Goal: Obtain resource: Download file/media

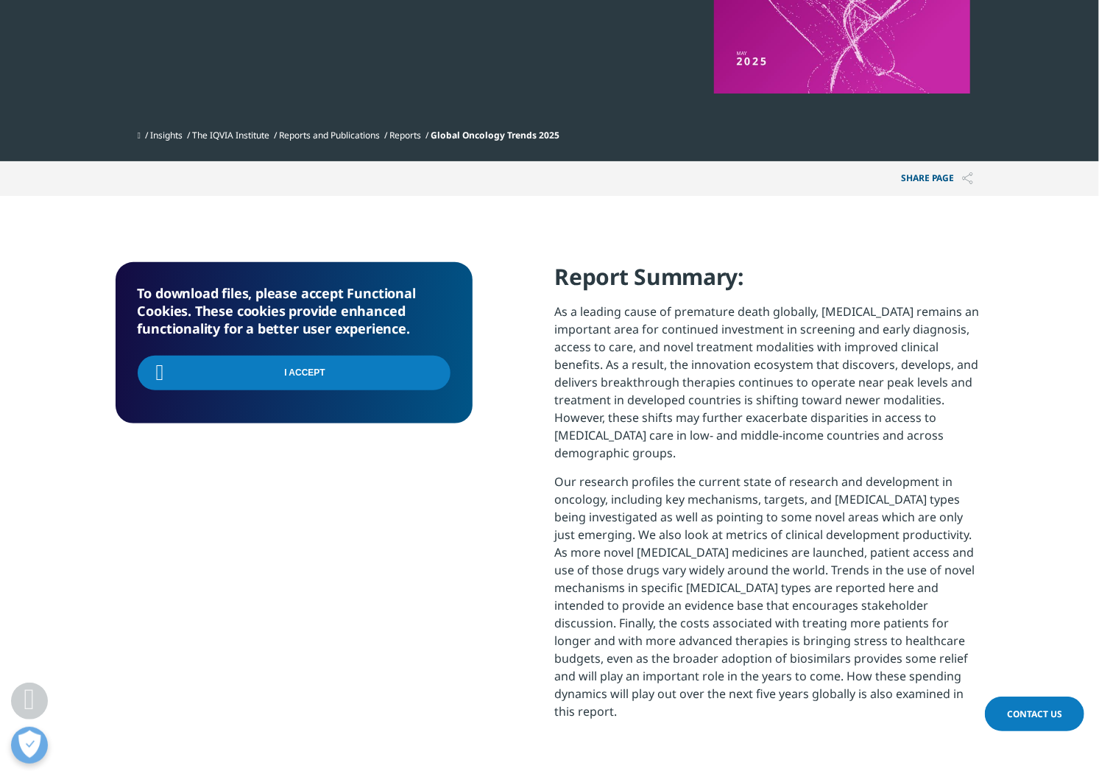
scroll to position [527, 0]
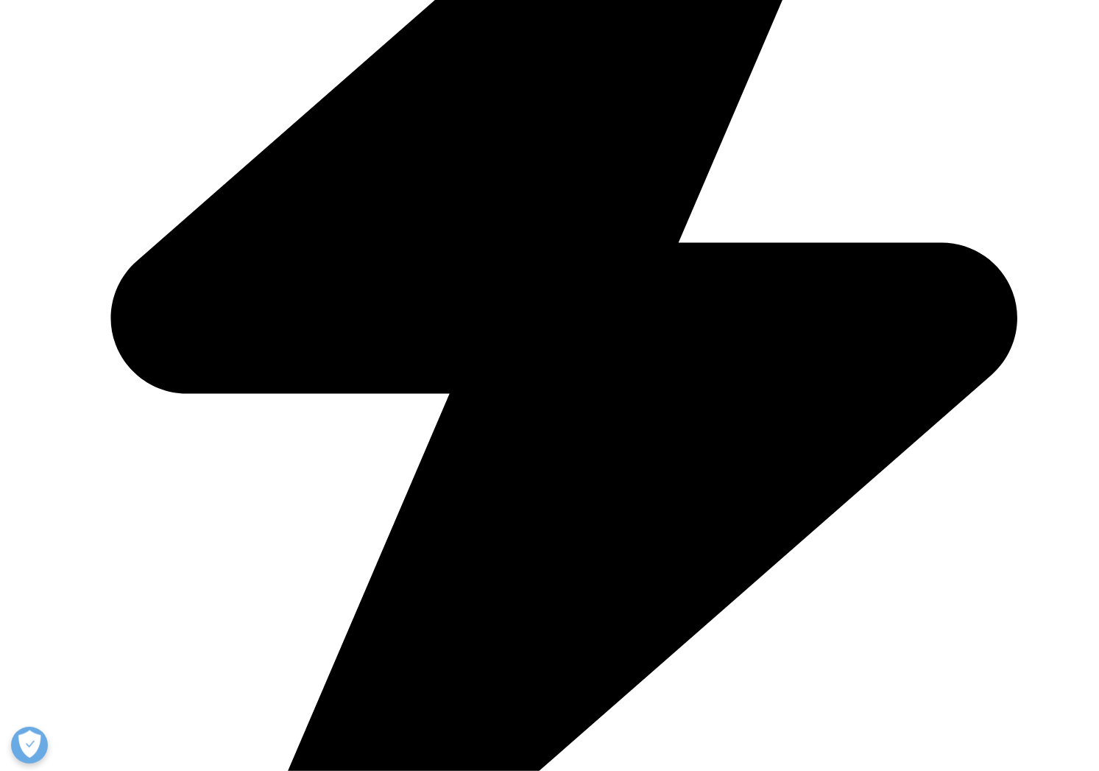
scroll to position [813, 869]
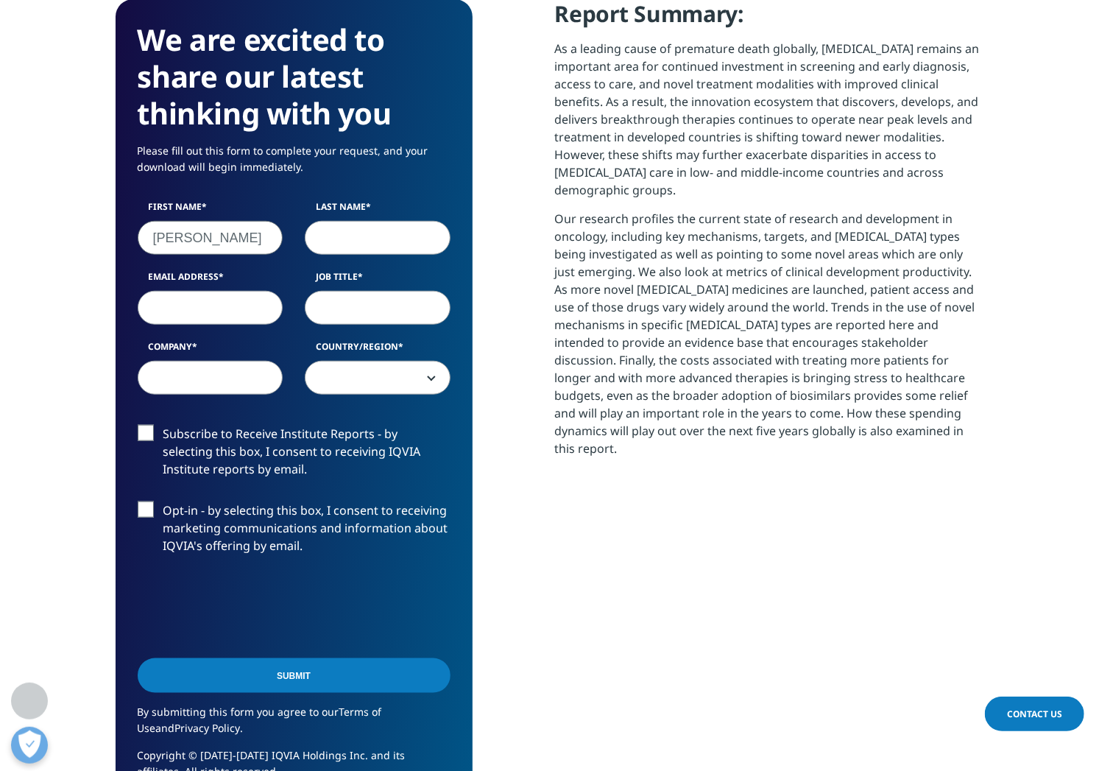
type input "Denise"
type input "Lai"
type input "denise.chen@gmail.com"
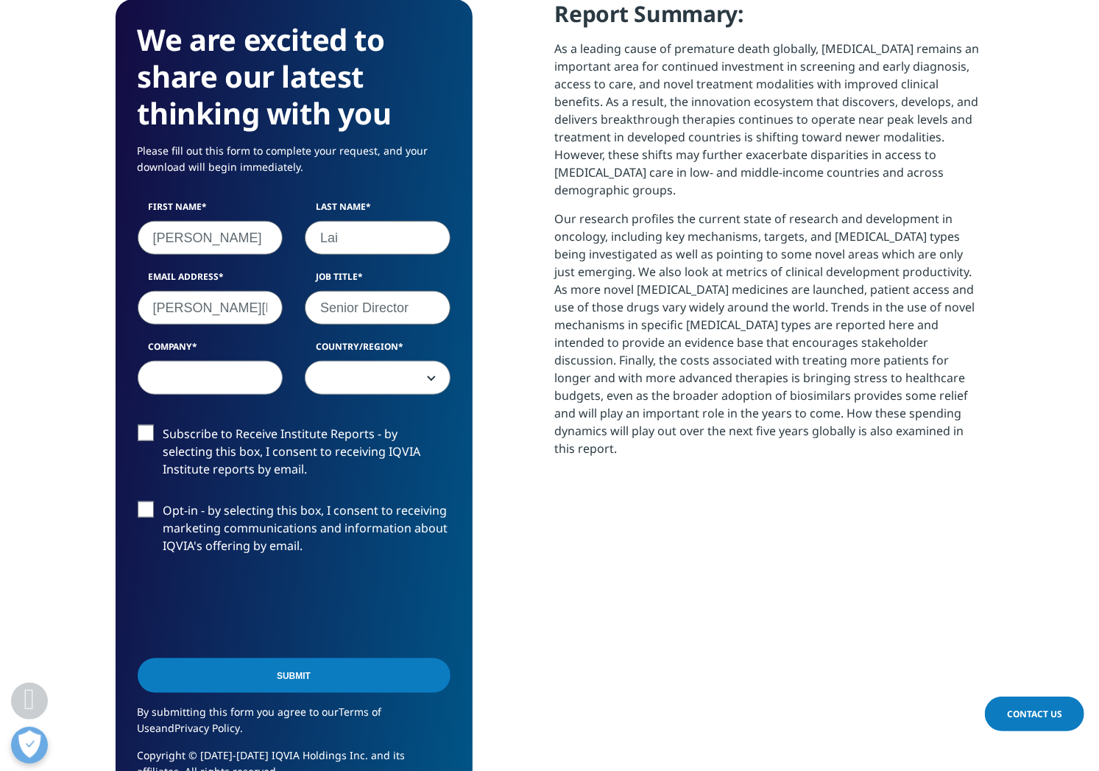
type input "Senior Director"
type input "Kite Pharma"
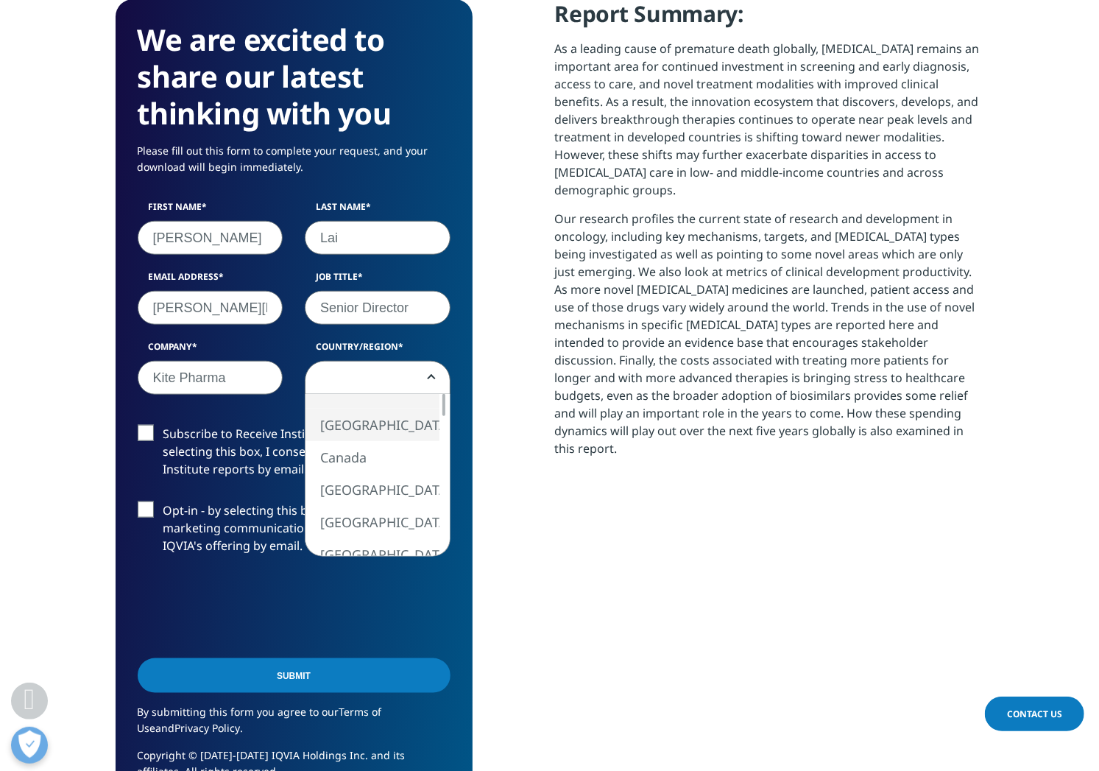
select select "[GEOGRAPHIC_DATA]"
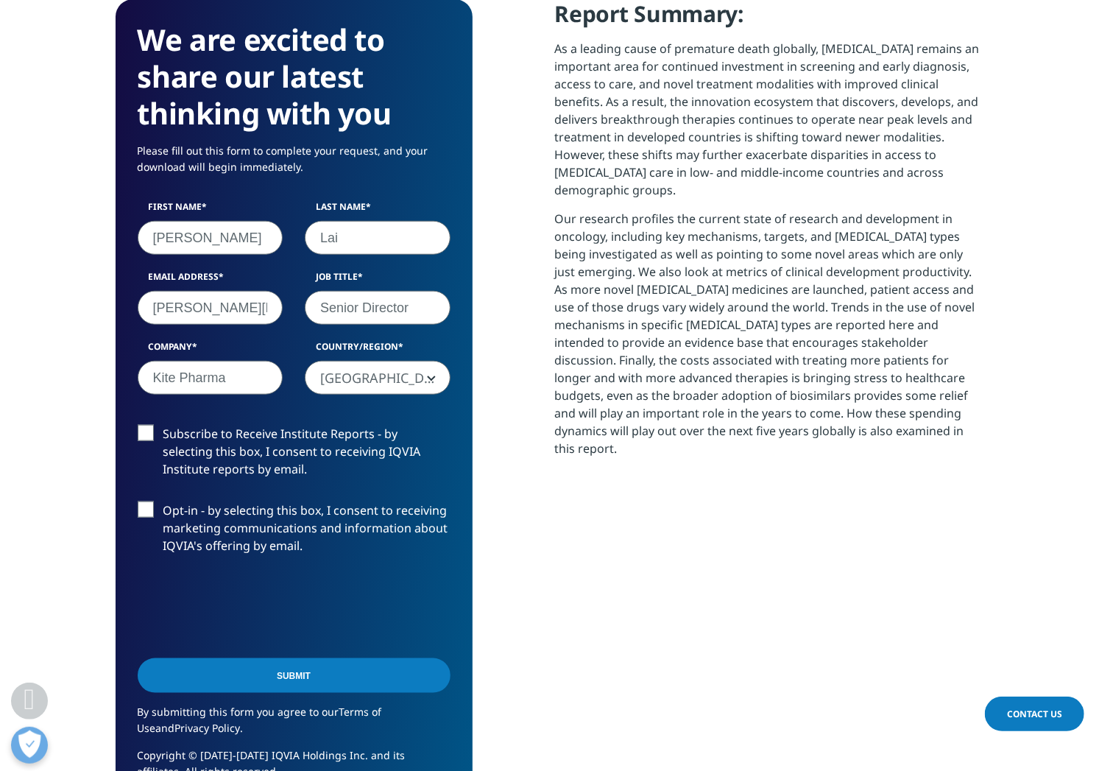
click at [148, 436] on label "Subscribe to Receive Institute Reports - by selecting this box, I consent to re…" at bounding box center [294, 455] width 313 height 61
click at [163, 425] on input "Subscribe to Receive Institute Reports - by selecting this box, I consent to re…" at bounding box center [163, 425] width 0 height 0
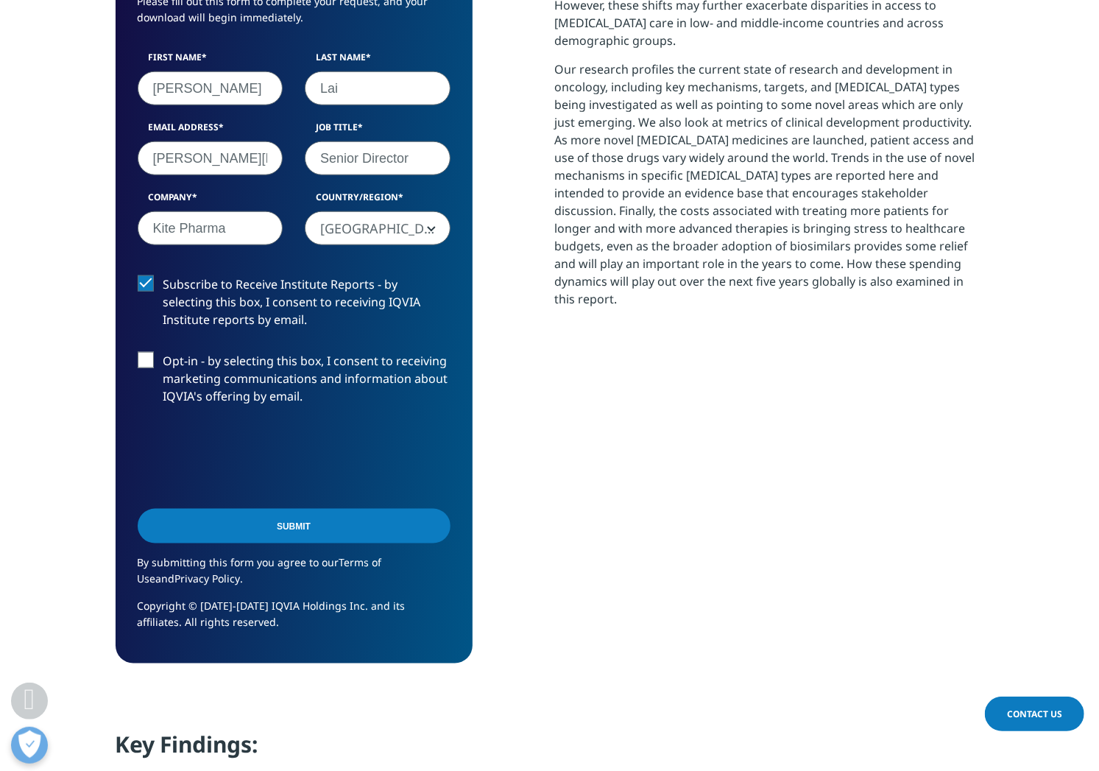
scroll to position [831, 0]
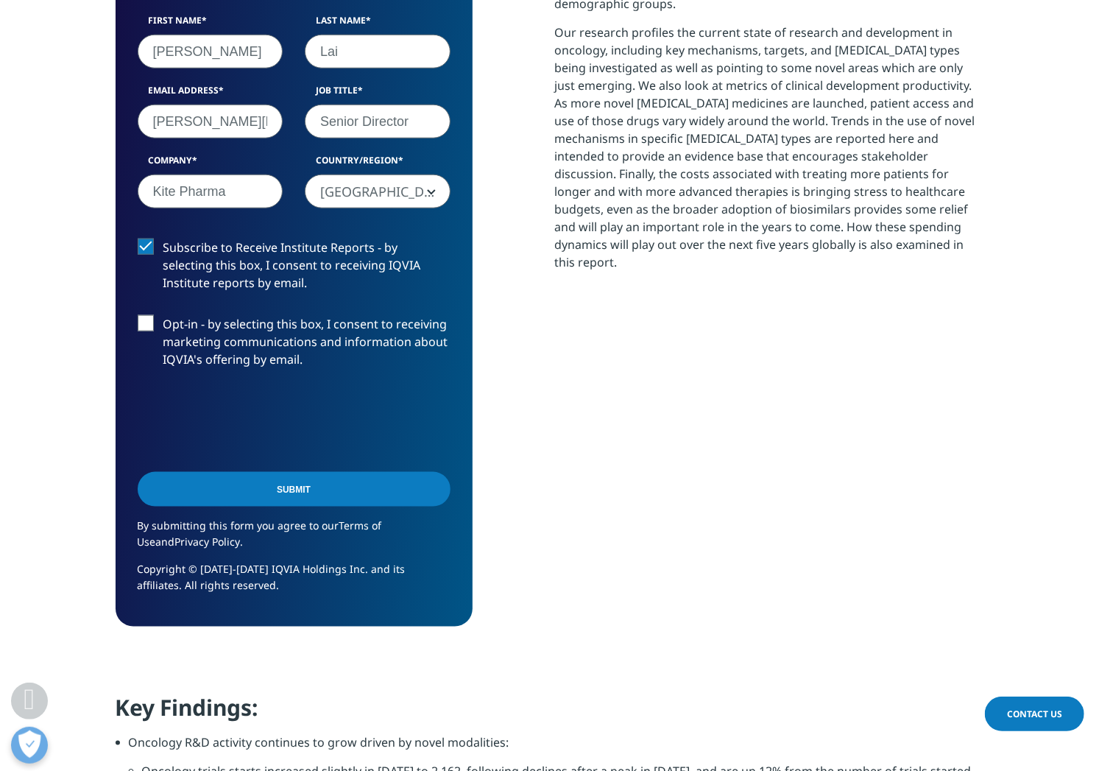
click at [282, 485] on input "Submit" at bounding box center [294, 489] width 313 height 35
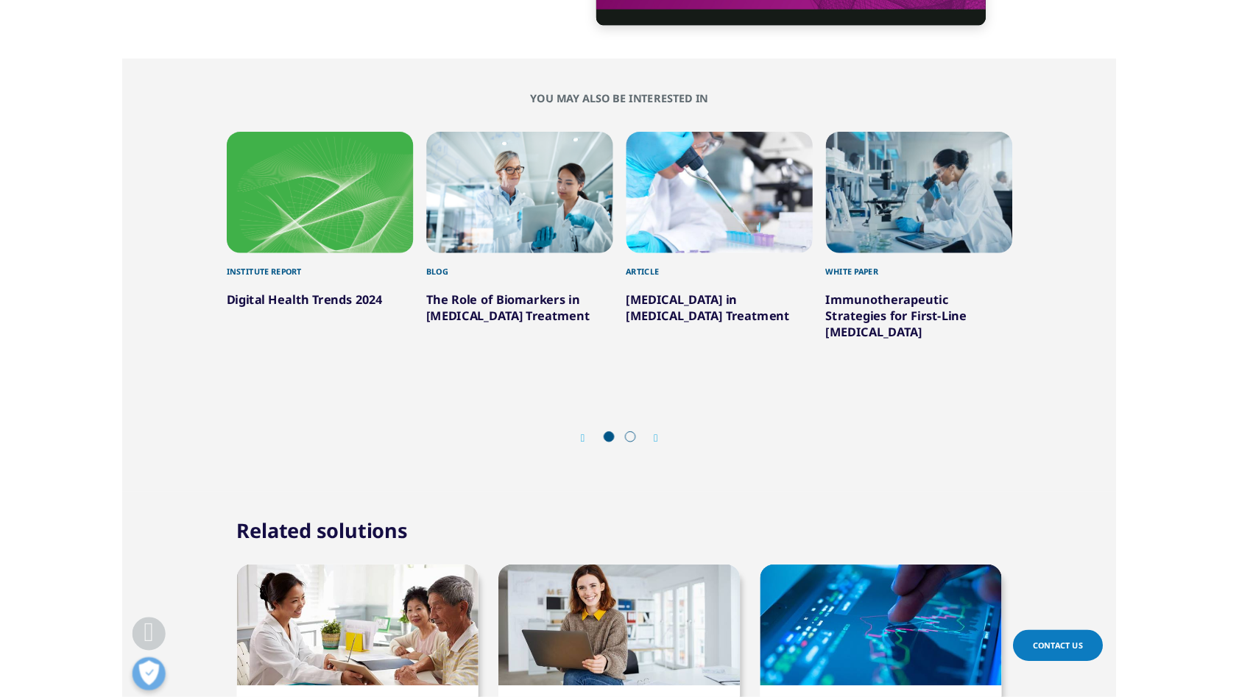
scroll to position [4848, 0]
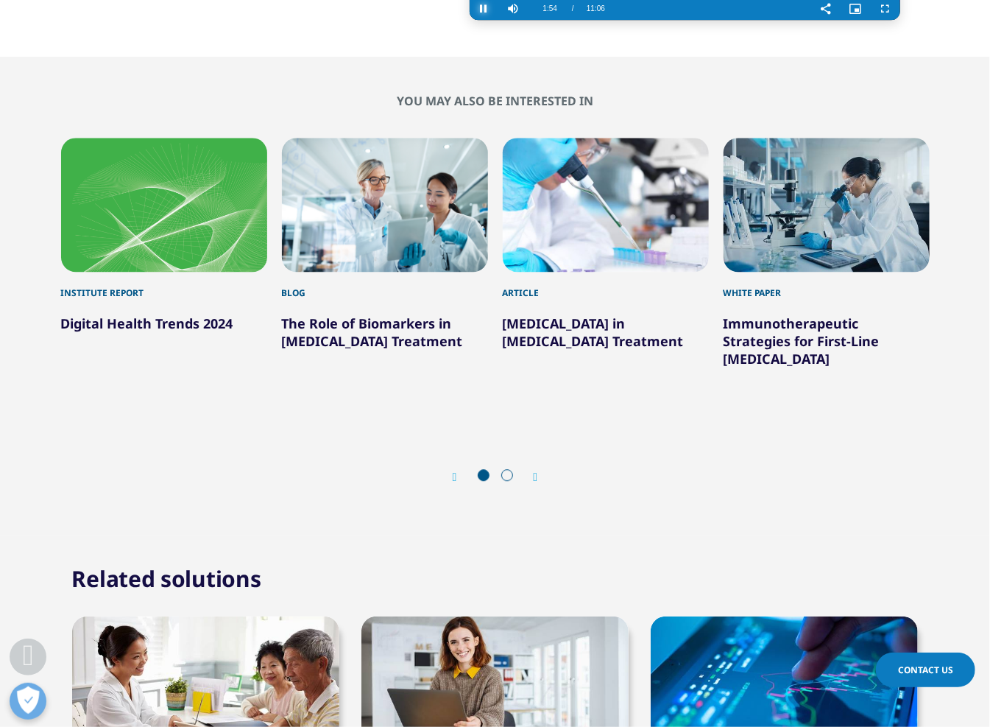
click at [476, 9] on span "Video Player" at bounding box center [484, 9] width 29 height 0
